Goal: Find specific page/section: Find specific page/section

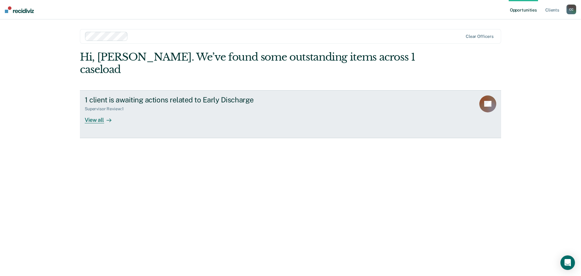
click at [96, 111] on div "View all" at bounding box center [102, 117] width 34 height 12
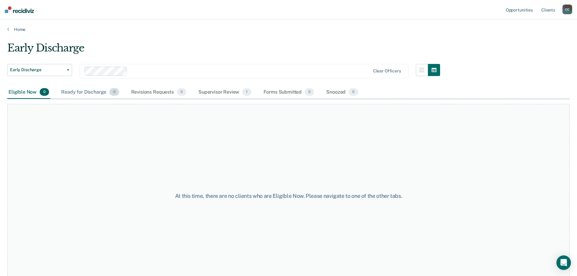
click at [89, 92] on div "Ready for Discharge 0" at bounding box center [90, 92] width 60 height 13
click at [24, 91] on div "Eligible Now 0" at bounding box center [28, 92] width 43 height 13
click at [220, 92] on div "Supervisor Review 1" at bounding box center [224, 92] width 55 height 13
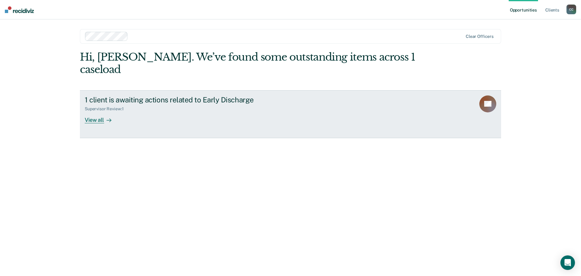
click at [96, 111] on div "View all" at bounding box center [102, 117] width 34 height 12
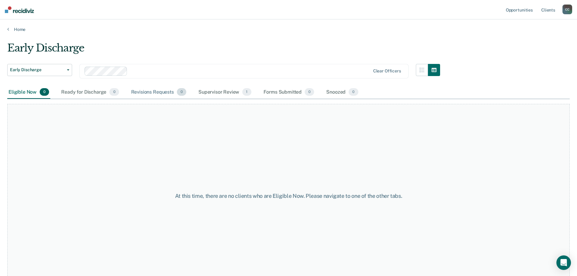
click at [158, 93] on div "Revisions Requests 0" at bounding box center [159, 92] width 58 height 13
click at [100, 93] on div "Ready for Discharge 0" at bounding box center [90, 92] width 60 height 13
click at [22, 92] on div "Eligible Now 0" at bounding box center [28, 92] width 43 height 13
